Goal: Task Accomplishment & Management: Complete application form

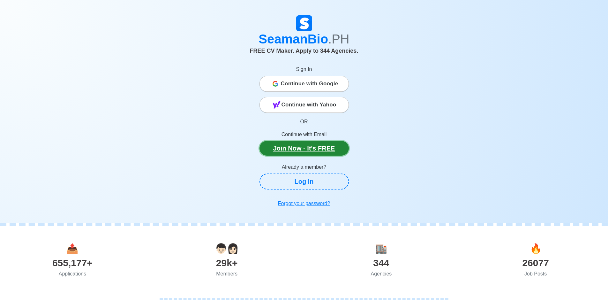
click at [320, 150] on link "Join Now - It's FREE" at bounding box center [303, 148] width 89 height 15
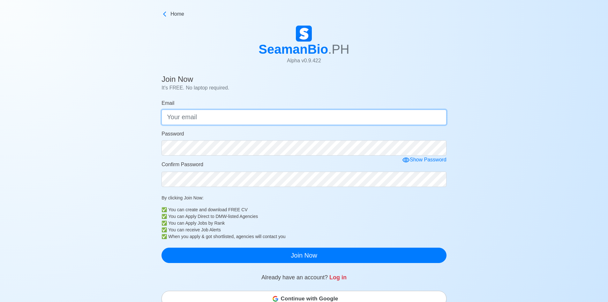
click at [309, 117] on input "Email" at bounding box center [304, 116] width 285 height 15
type input "[EMAIL_ADDRESS][DOMAIN_NAME]"
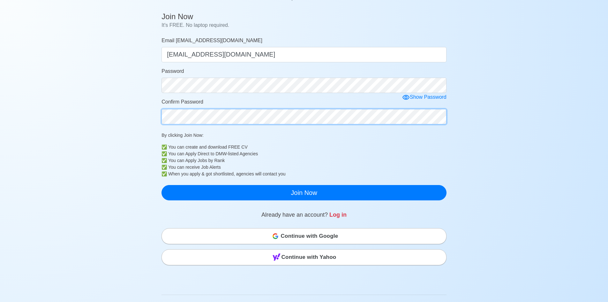
scroll to position [64, 0]
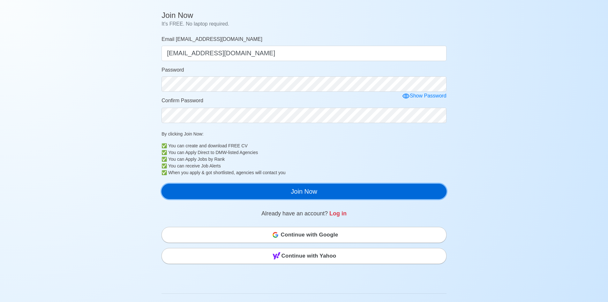
click at [301, 194] on button "Join Now" at bounding box center [304, 191] width 285 height 15
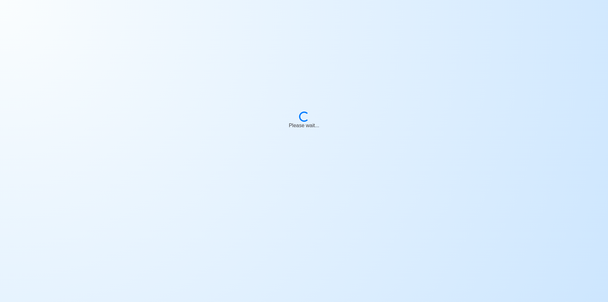
scroll to position [8, 0]
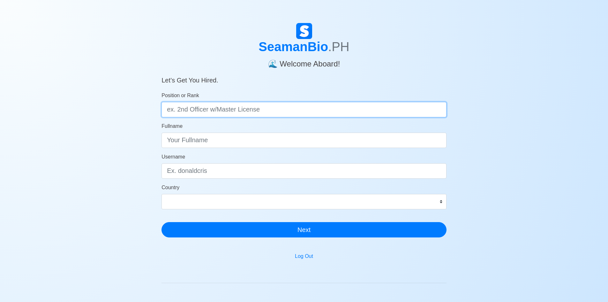
click at [373, 113] on input "Position or Rank" at bounding box center [304, 109] width 285 height 15
type input "Security Guard"
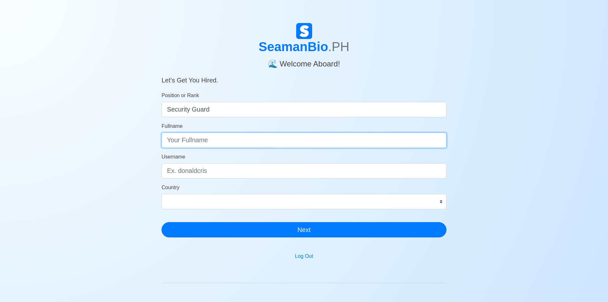
click at [340, 139] on input "Fullname" at bounding box center [304, 139] width 285 height 15
type input "Michael Salinas"
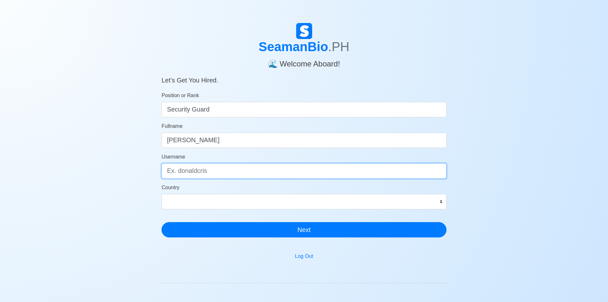
click at [290, 173] on input "Username" at bounding box center [304, 170] width 285 height 15
type input "Mike"
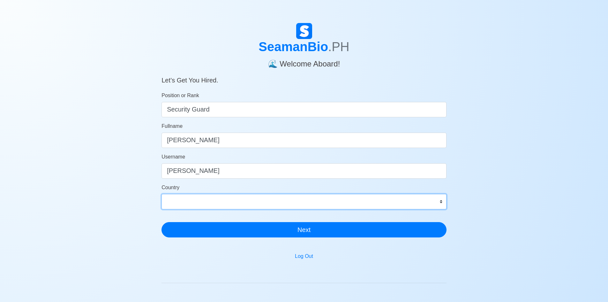
click at [429, 207] on select "Afghanistan Åland Islands Albania Algeria American Samoa Andorra Angola Anguill…" at bounding box center [304, 201] width 285 height 15
click at [365, 200] on select "Afghanistan Åland Islands Albania Algeria American Samoa Andorra Angola Anguill…" at bounding box center [304, 201] width 285 height 15
select select "PH"
click at [162, 194] on select "Afghanistan Åland Islands Albania Algeria American Samoa Andorra Angola Anguill…" at bounding box center [304, 201] width 285 height 15
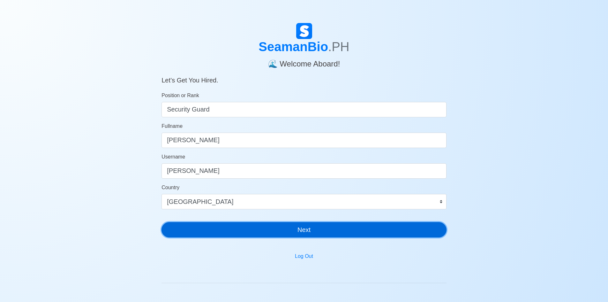
click at [311, 232] on button "Next" at bounding box center [304, 229] width 285 height 15
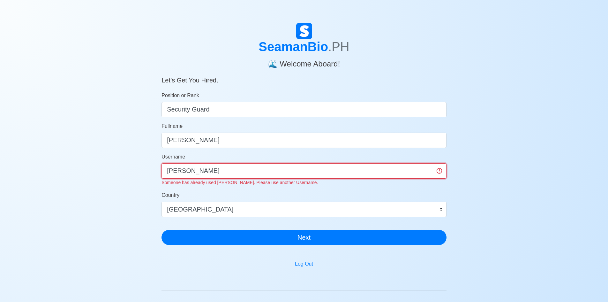
click at [387, 172] on input "Mike" at bounding box center [304, 170] width 285 height 15
type input "M"
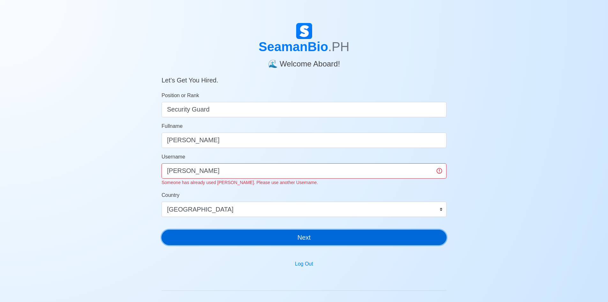
click at [314, 236] on button "Next" at bounding box center [304, 236] width 285 height 15
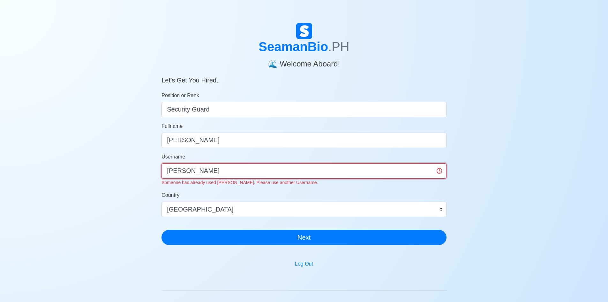
click at [219, 170] on input "Michael" at bounding box center [304, 170] width 285 height 15
type input "Mike legsay"
click at [192, 140] on input "Michael Salinas" at bounding box center [304, 139] width 285 height 15
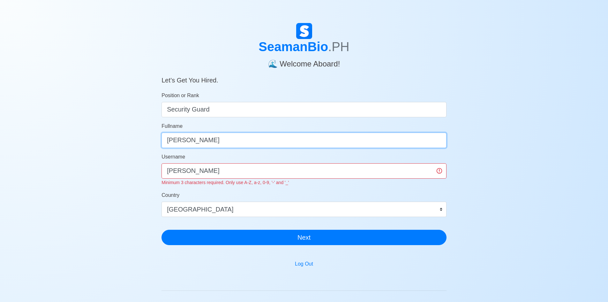
type input "Michael Legsay Salinas"
click at [358, 252] on main "SeamanBio .PH 🌊 Welcome Aboard! Let’s Get You Hired. Position or Rank Security …" at bounding box center [304, 194] width 295 height 343
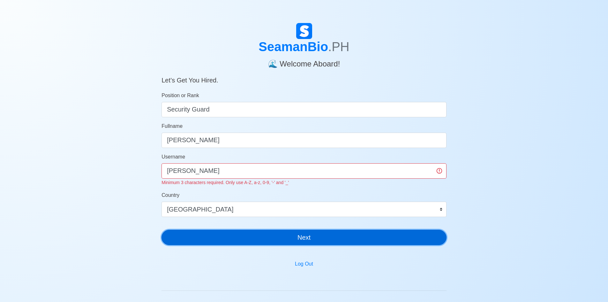
click at [300, 237] on button "Next" at bounding box center [304, 236] width 285 height 15
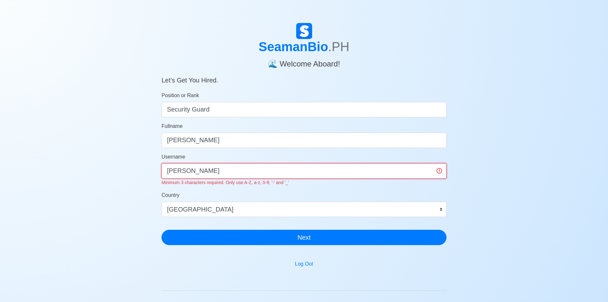
click at [183, 171] on input "Mike legsay" at bounding box center [304, 170] width 285 height 15
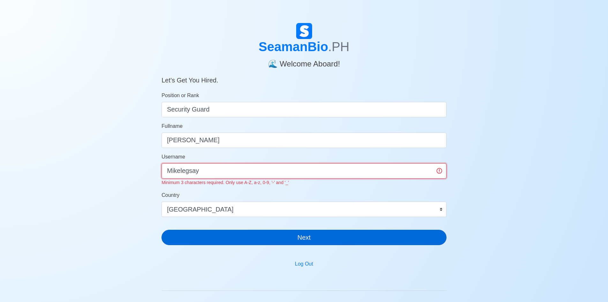
type input "Mikelegsay"
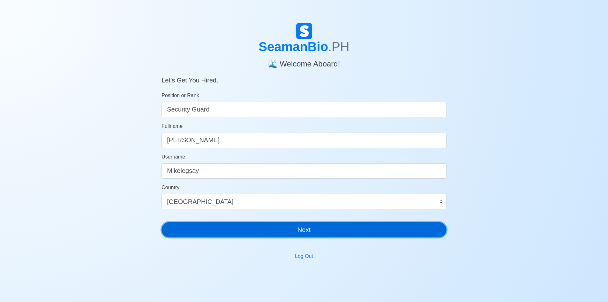
click at [300, 238] on div "SeamanBio .PH 🌊 Welcome Aboard! Let’s Get You Hired. Position or Rank Security …" at bounding box center [304, 132] width 285 height 219
click at [301, 234] on button "Next" at bounding box center [304, 229] width 285 height 15
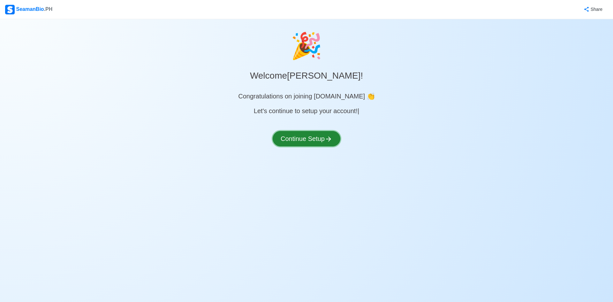
click at [299, 138] on button "Continue Setup" at bounding box center [307, 138] width 68 height 15
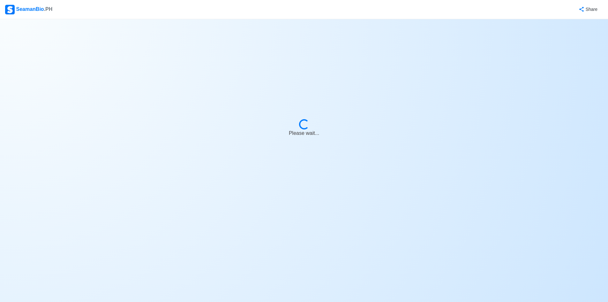
select select "Visible for Hiring"
select select "PH"
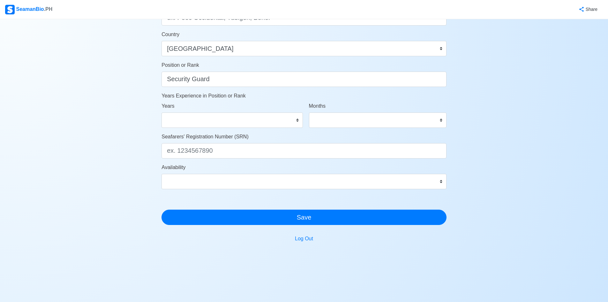
scroll to position [286, 0]
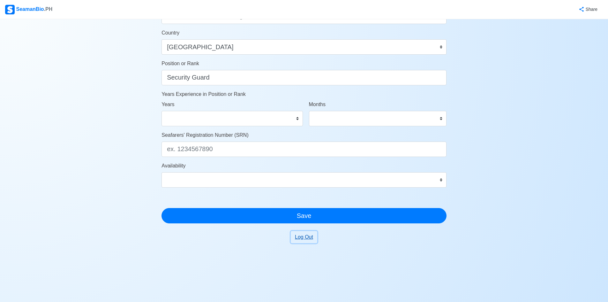
click at [310, 241] on button "Log Out" at bounding box center [304, 237] width 26 height 12
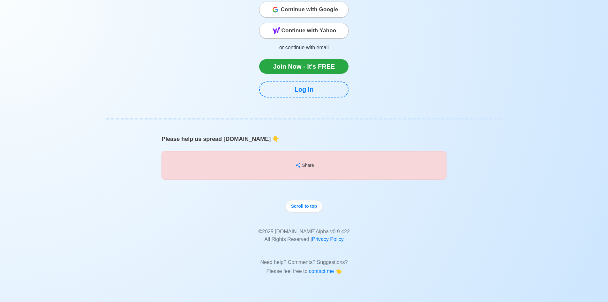
scroll to position [6523, 0]
